Goal: Task Accomplishment & Management: Use online tool/utility

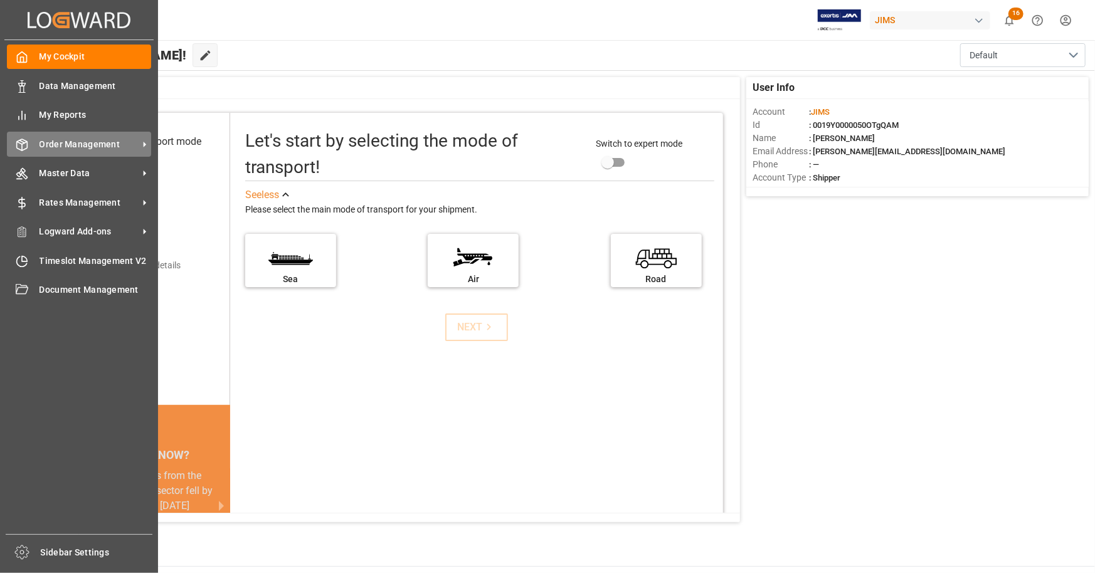
click at [89, 141] on span "Order Management" at bounding box center [89, 144] width 99 height 13
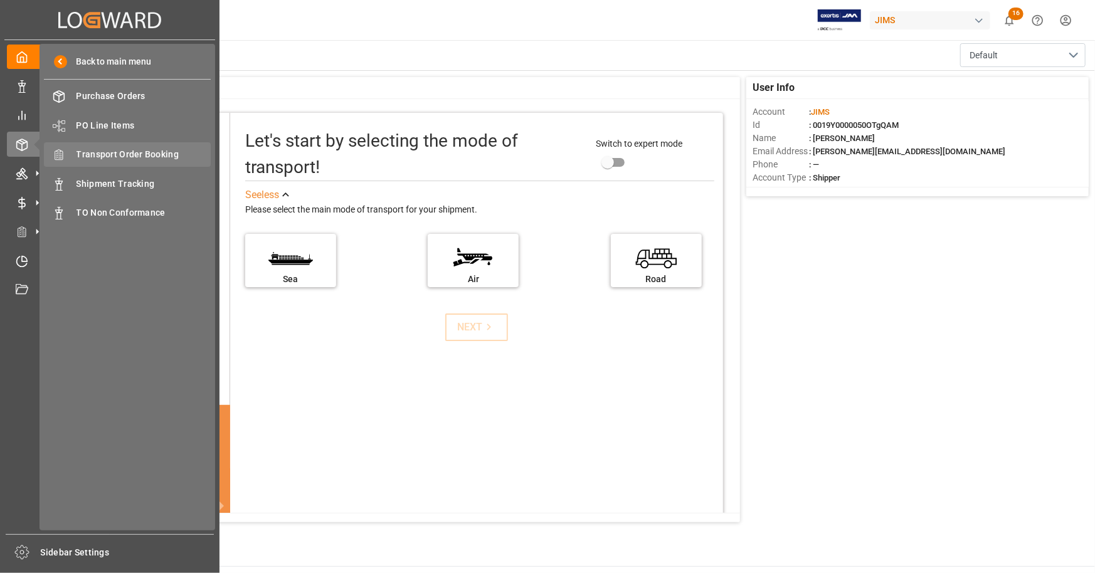
click at [159, 159] on span "Transport Order Booking" at bounding box center [144, 154] width 135 height 13
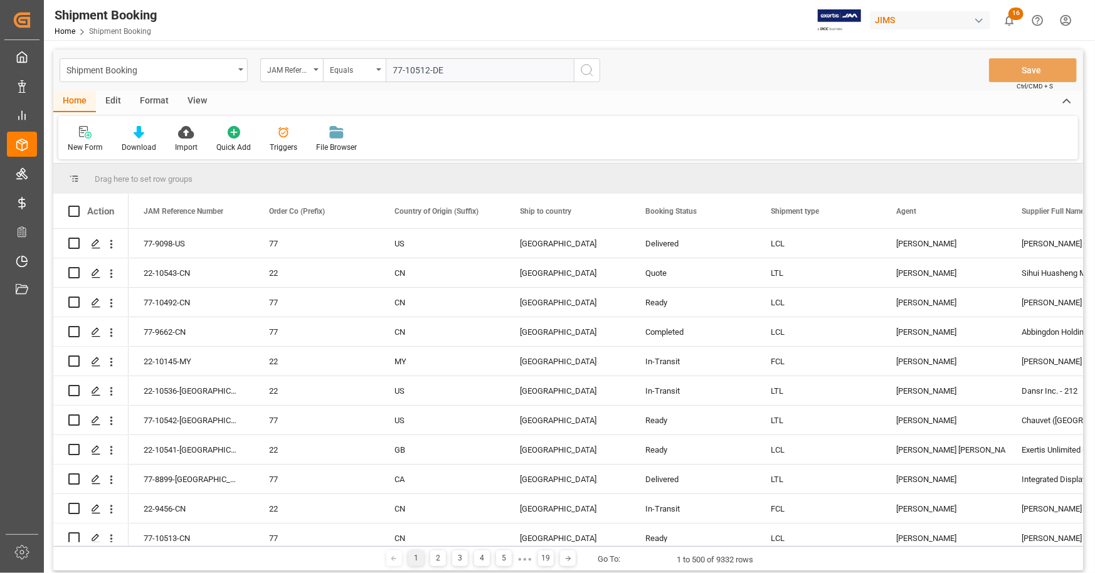
type input "77-10512-DE"
click at [594, 72] on icon "search button" at bounding box center [587, 70] width 15 height 15
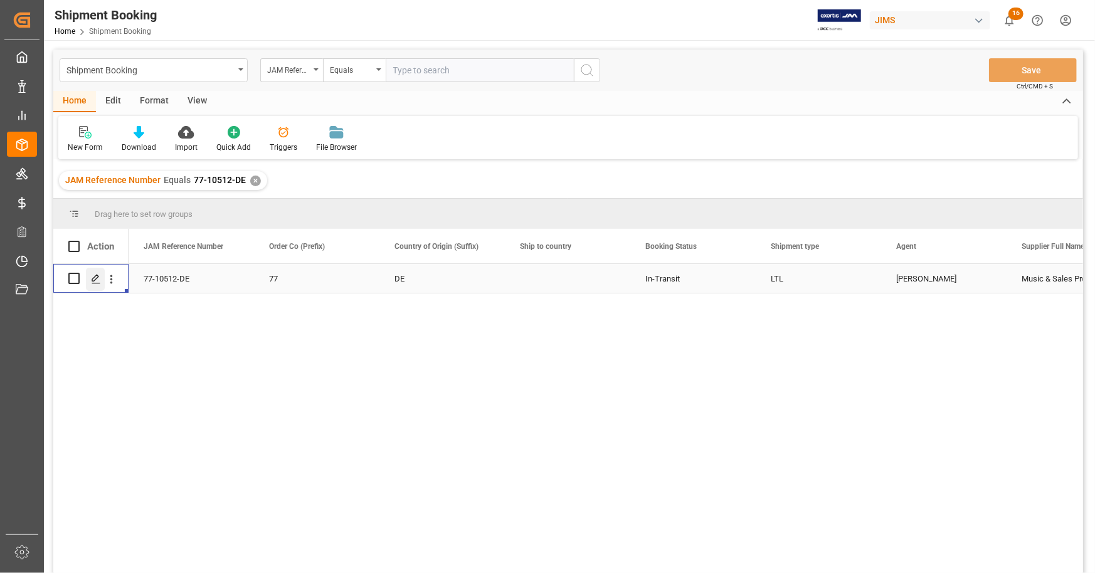
click at [93, 283] on line "Press SPACE to select this row." at bounding box center [96, 283] width 8 height 0
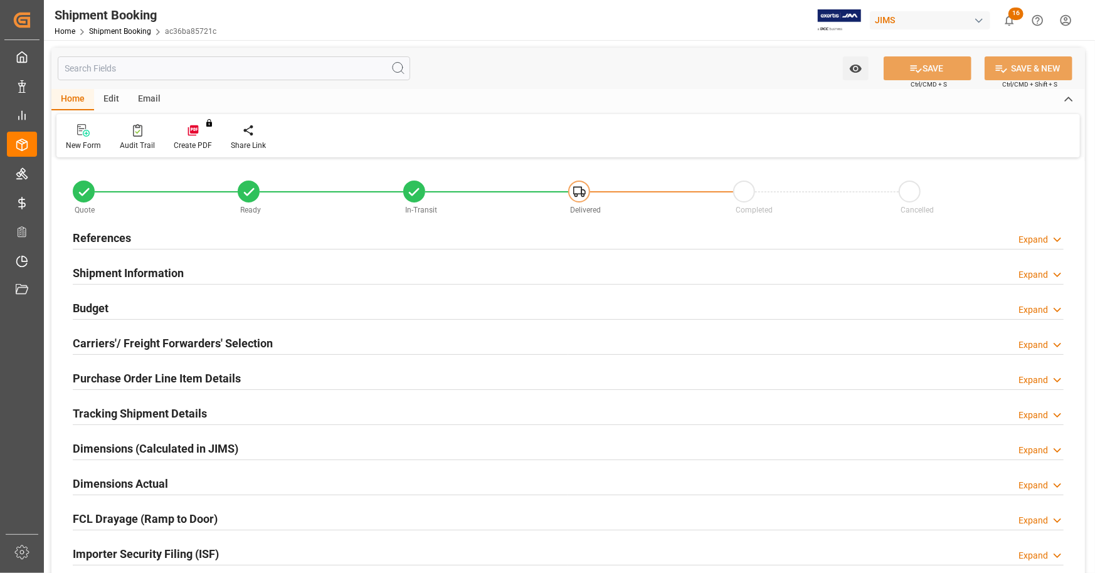
type input "7"
type input "2"
type input "0"
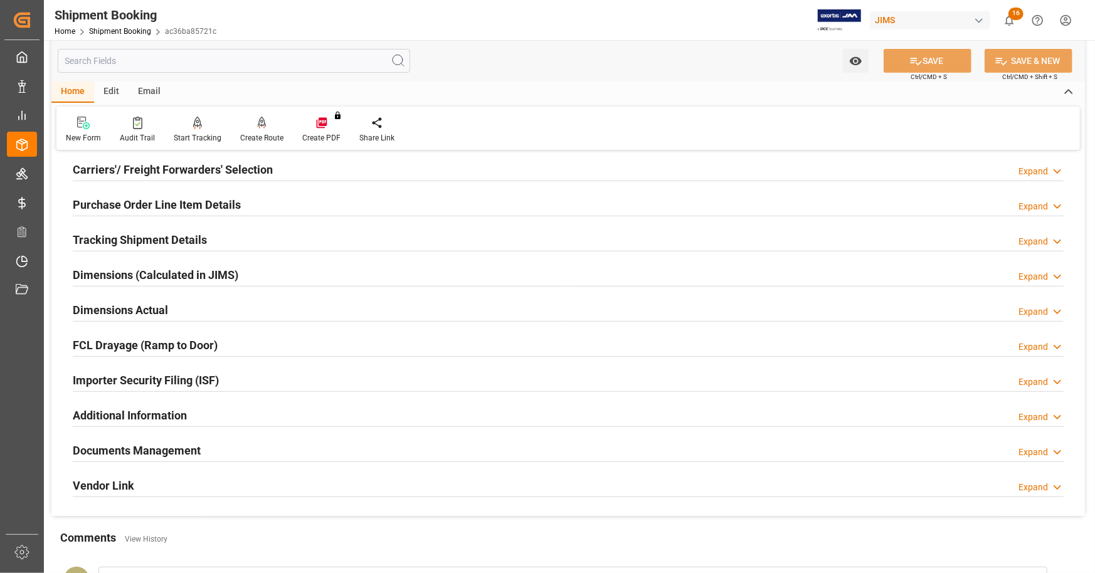
scroll to position [188, 0]
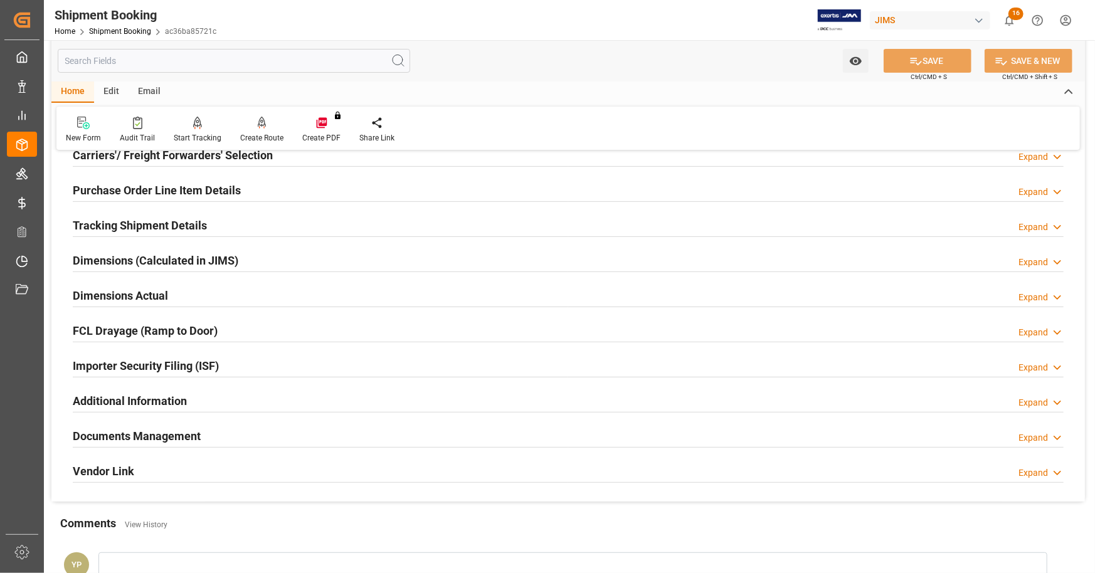
click at [180, 430] on h2 "Documents Management" at bounding box center [137, 436] width 128 height 17
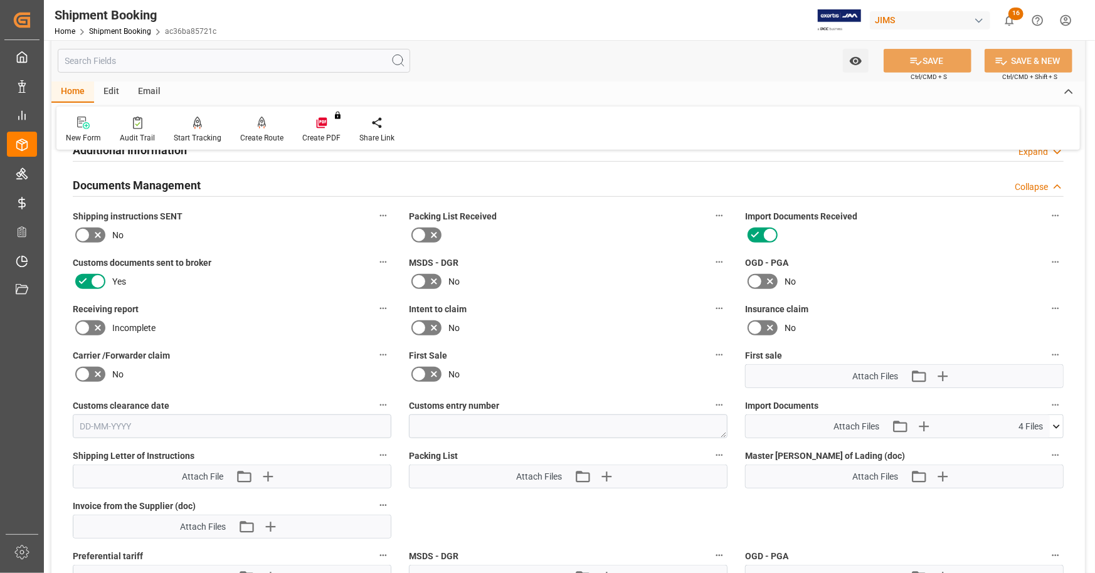
click at [179, 188] on h2 "Documents Management" at bounding box center [137, 185] width 128 height 17
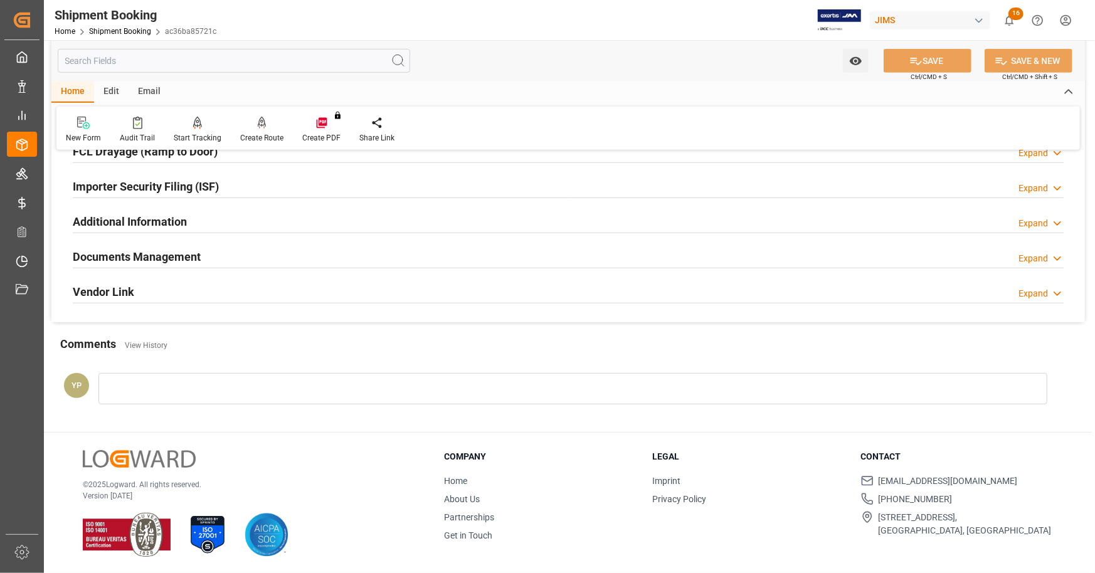
scroll to position [242, 0]
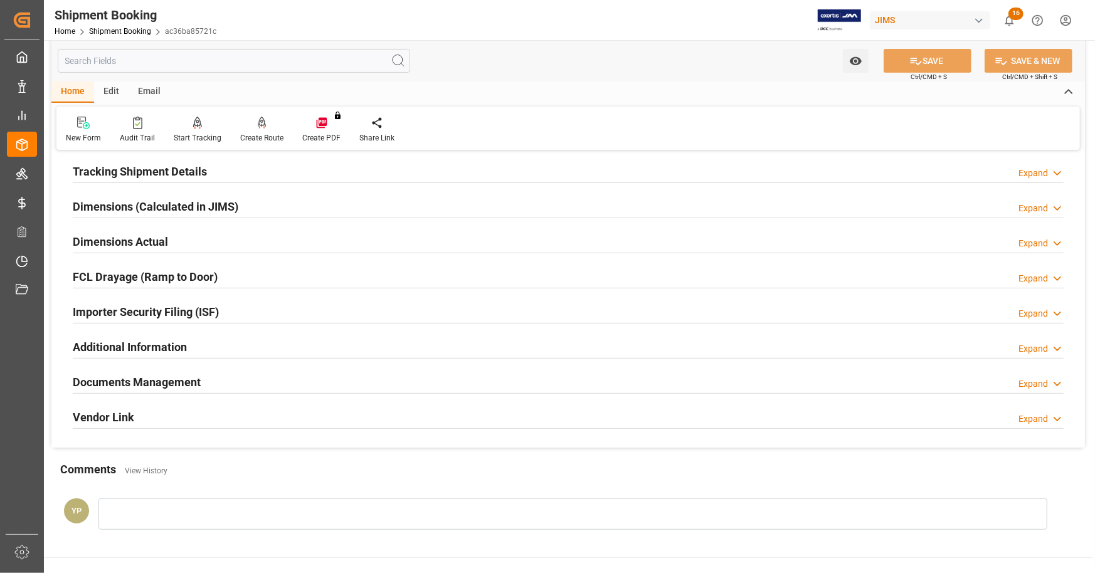
click at [149, 240] on h2 "Dimensions Actual" at bounding box center [120, 241] width 95 height 17
